Goal: Navigation & Orientation: Find specific page/section

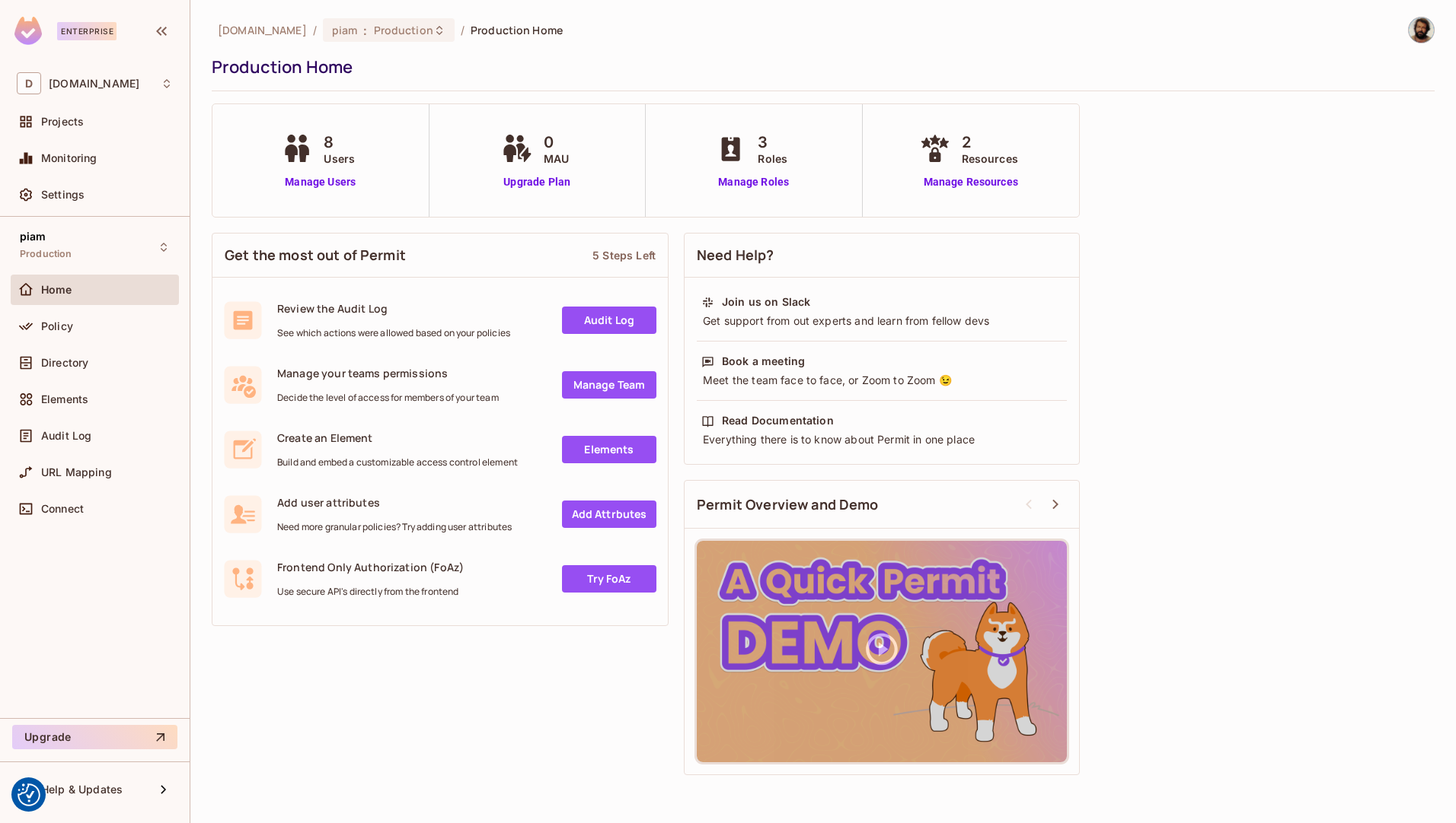
click at [1421, 29] on img at bounding box center [1420, 30] width 25 height 25
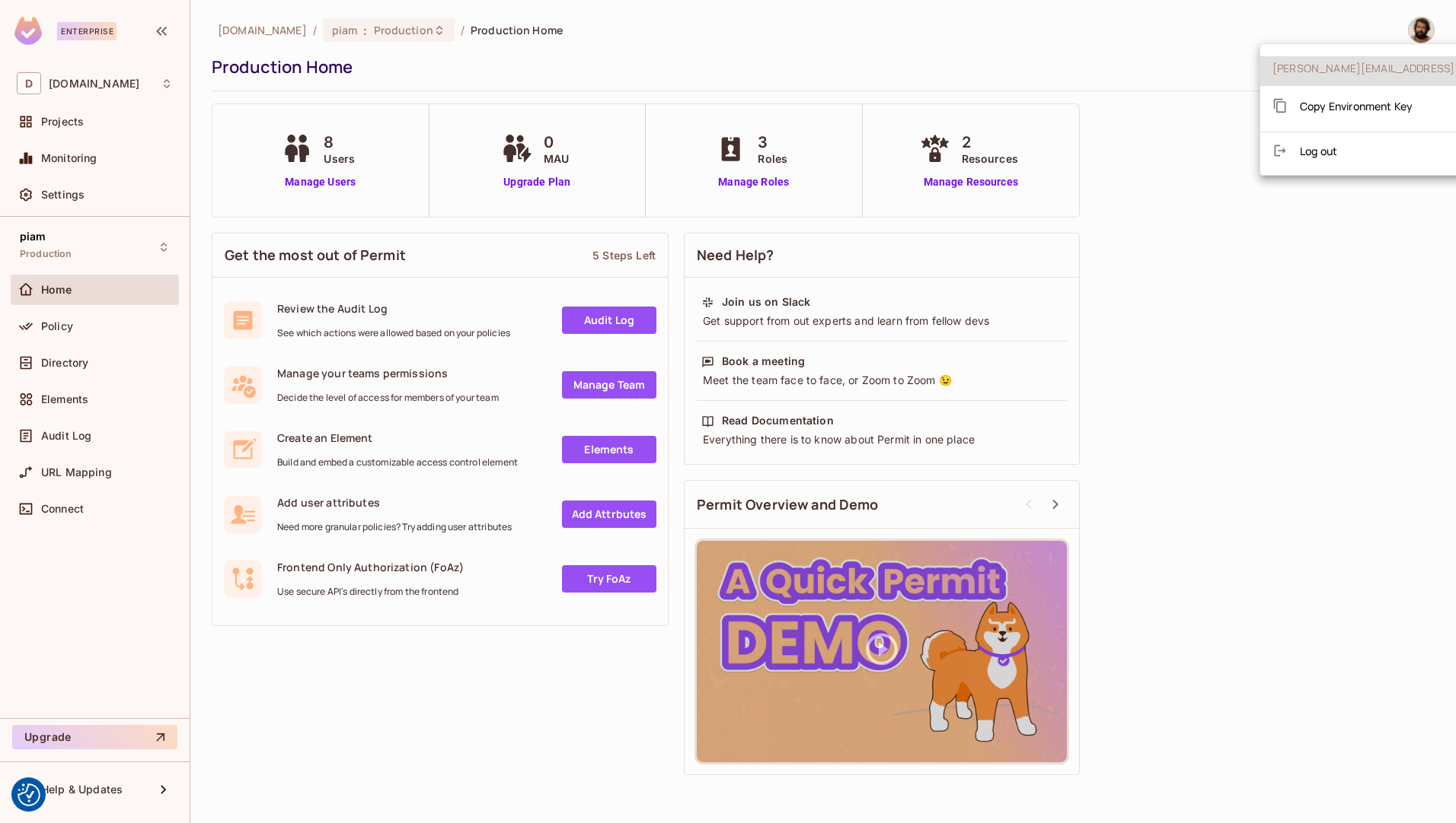
click at [1315, 34] on div at bounding box center [728, 412] width 1456 height 823
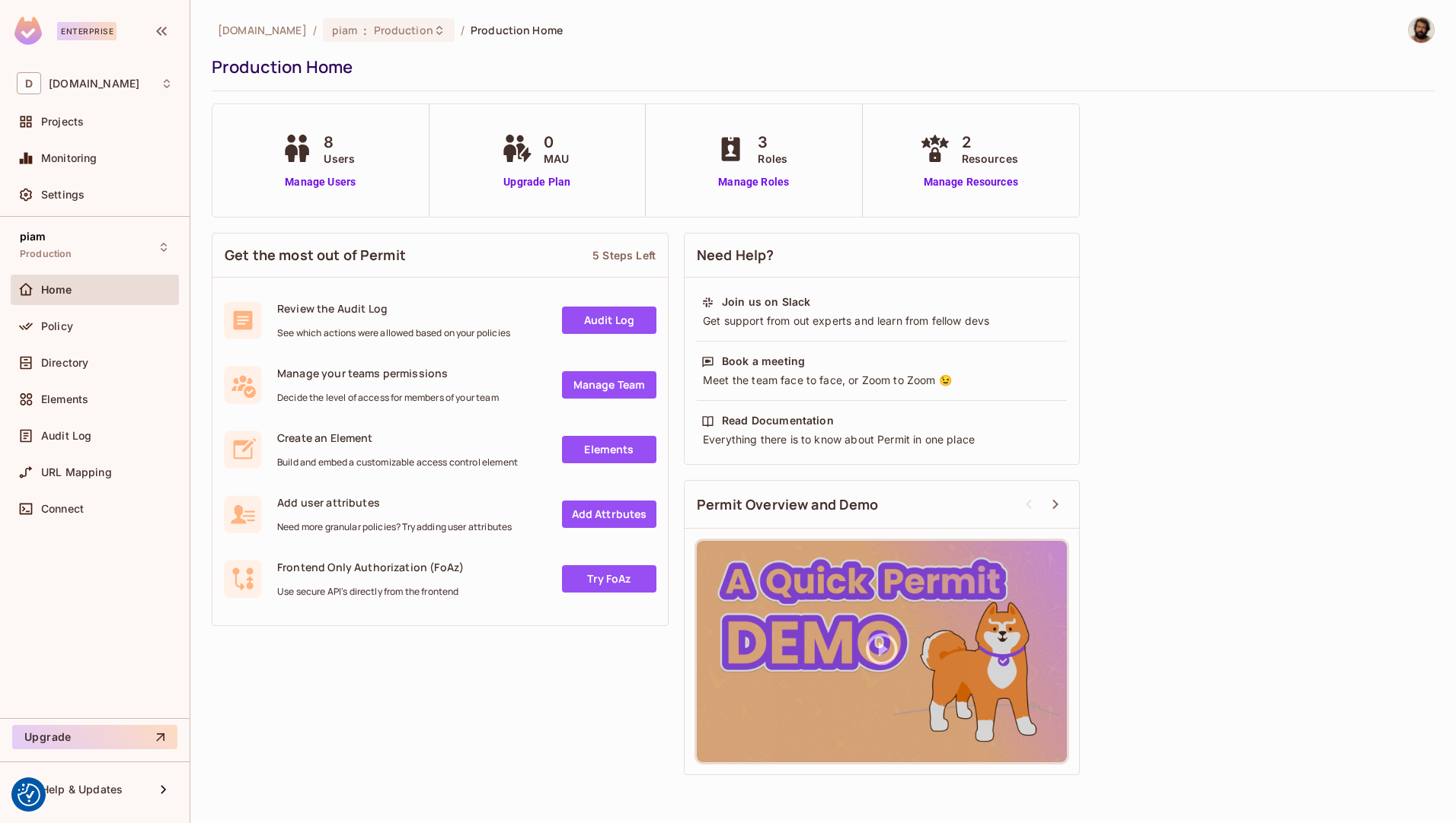
click at [70, 28] on div "Enterprise" at bounding box center [87, 32] width 59 height 19
click at [201, 52] on div "[DOMAIN_NAME] / piam : Production / Production Home Production Home 8 Users Man…" at bounding box center [823, 412] width 1265 height 823
click at [1223, 288] on div "Get the most out of Permit 5 Steps Left Review the Audit Log See which actions …" at bounding box center [823, 504] width 1223 height 557
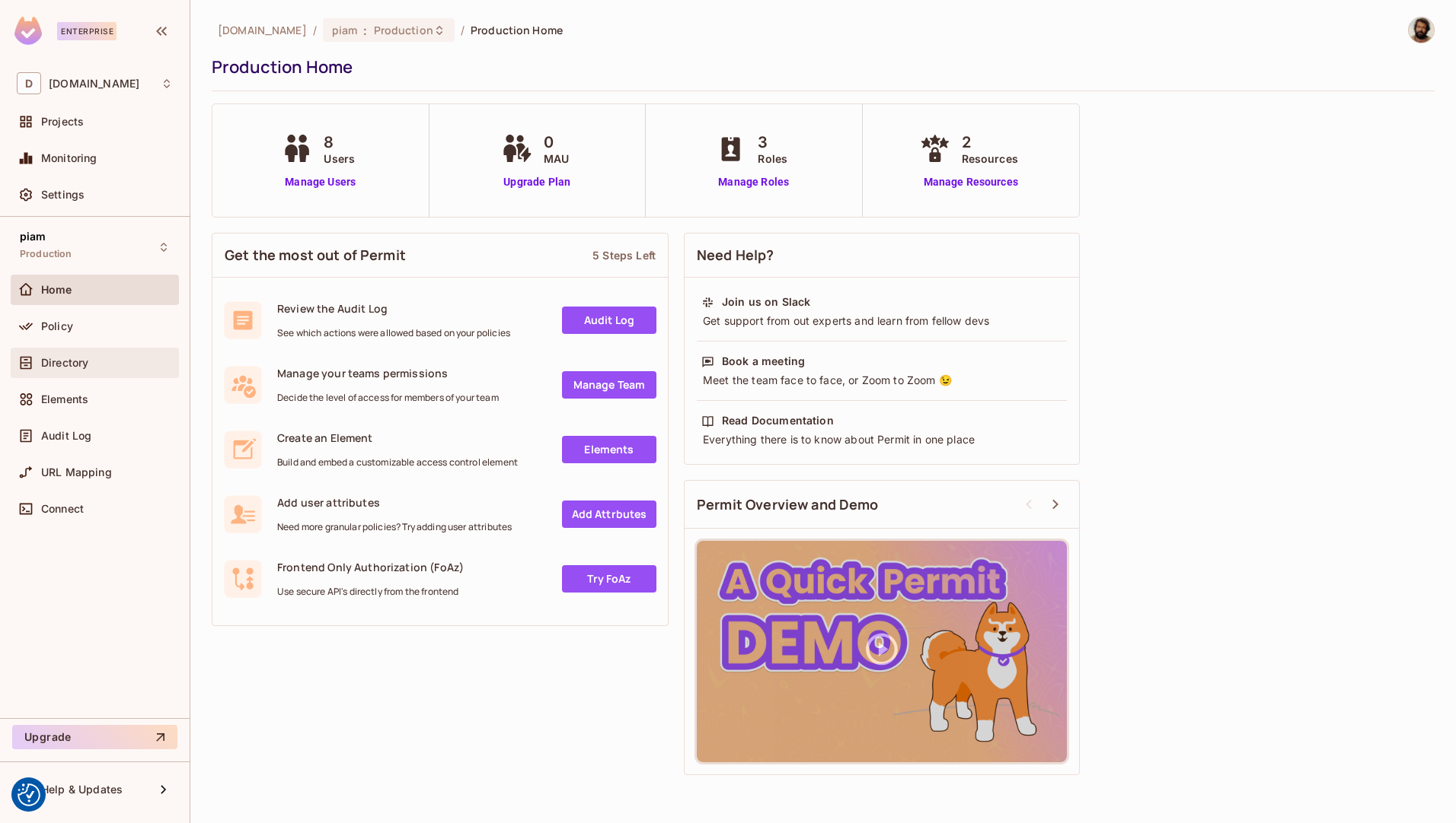
click at [64, 362] on span "Directory" at bounding box center [64, 363] width 47 height 12
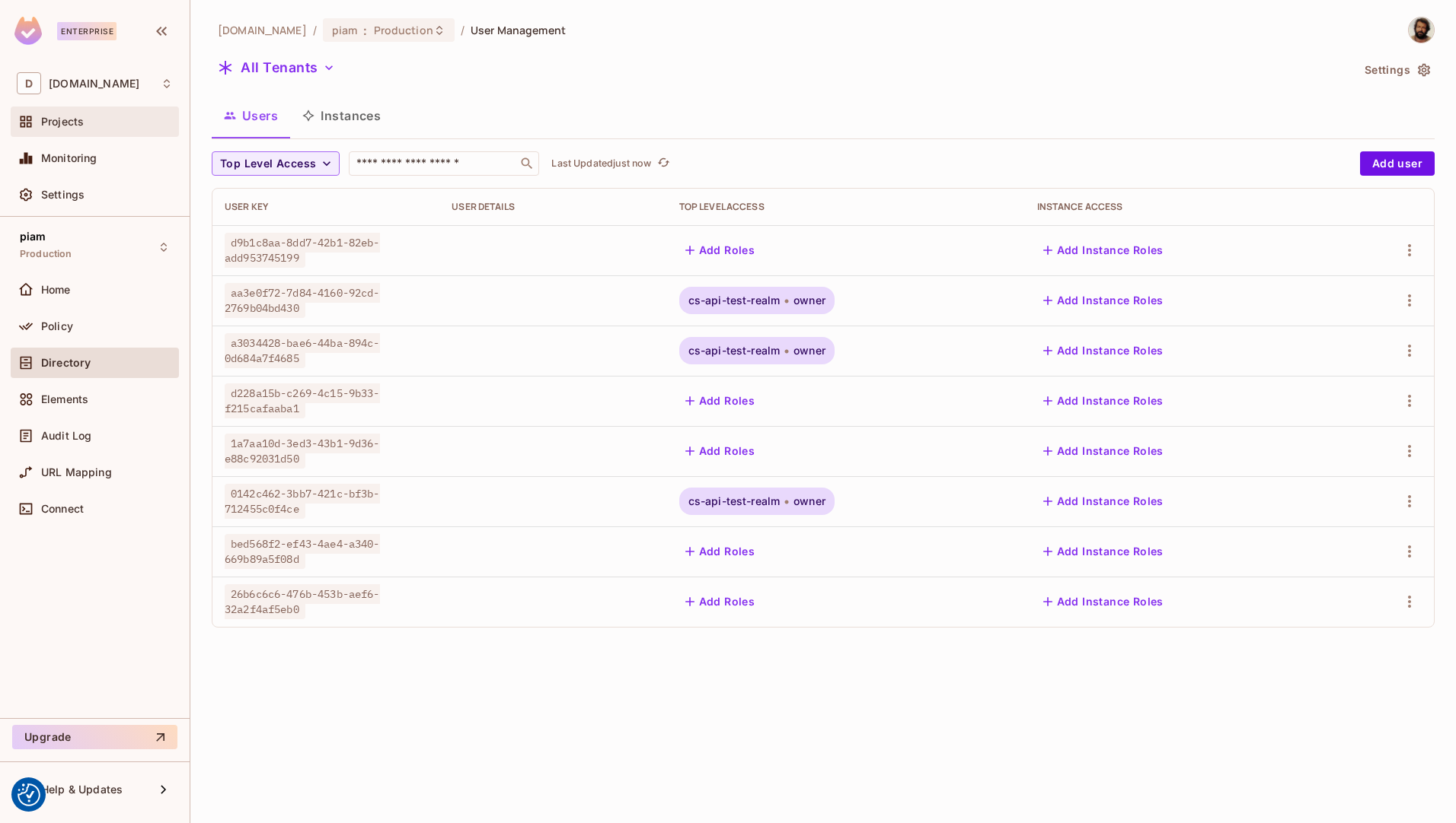
click at [73, 126] on span "Projects" at bounding box center [62, 122] width 42 height 12
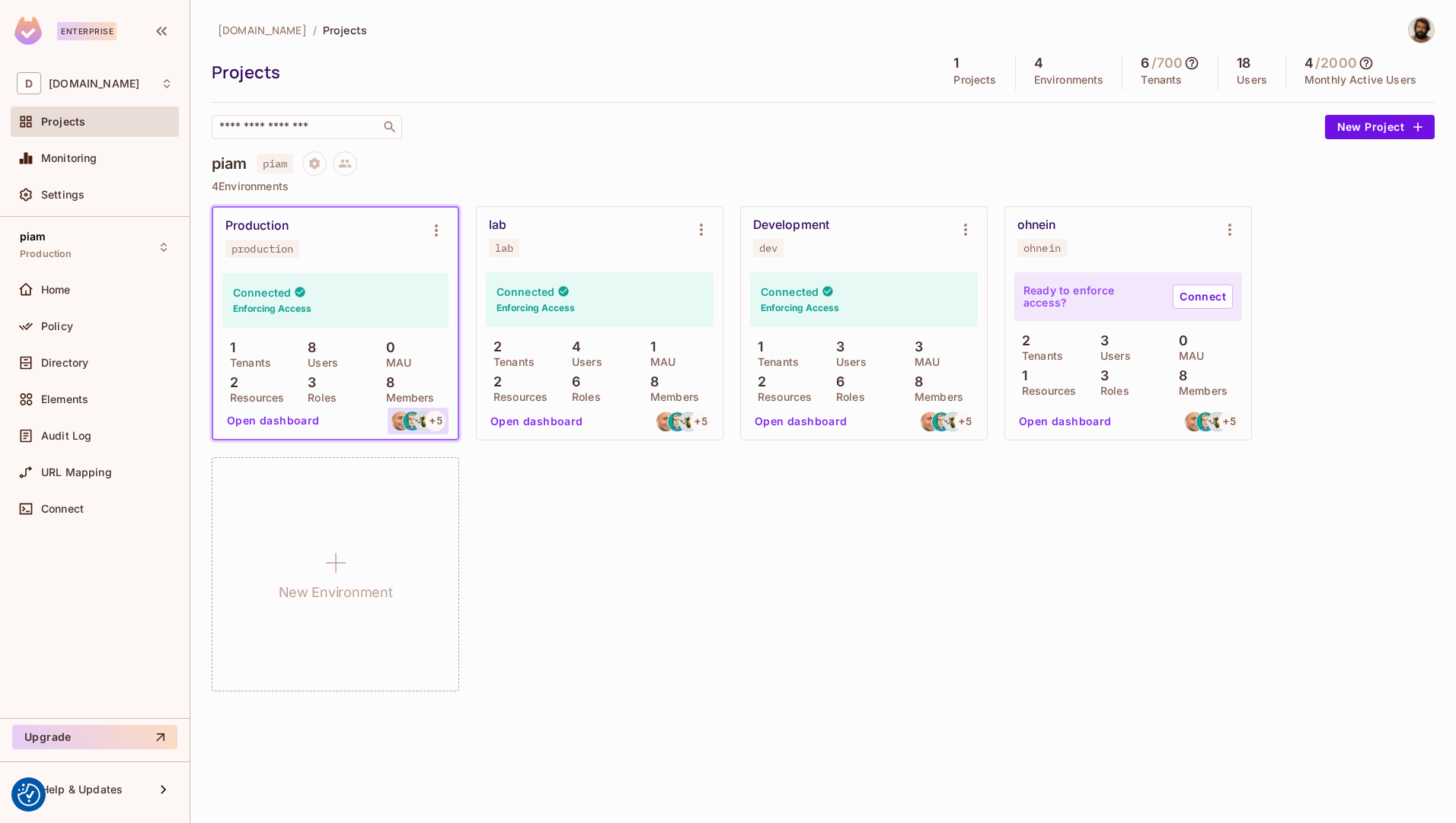
click at [412, 422] on img at bounding box center [412, 421] width 19 height 19
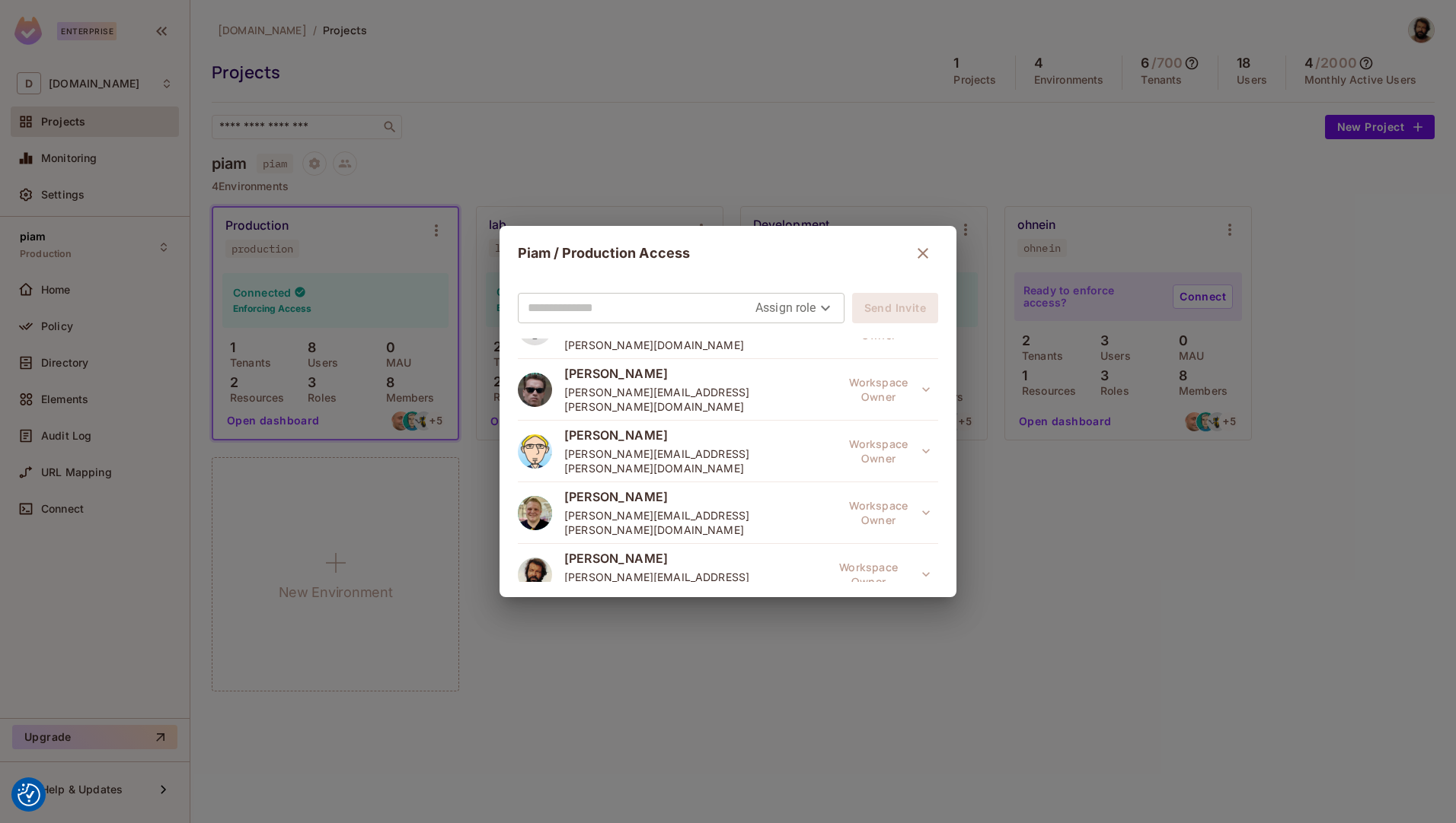
scroll to position [164, 0]
